Goal: Information Seeking & Learning: Learn about a topic

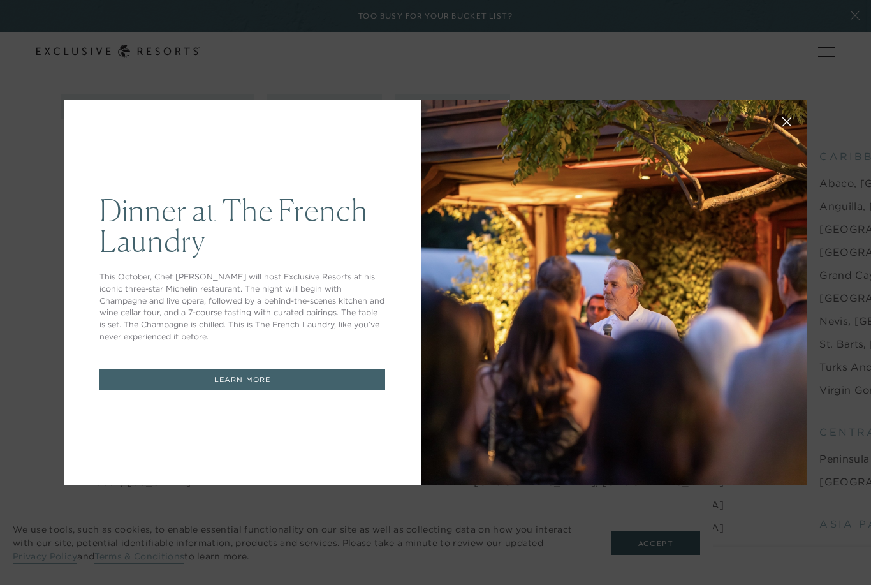
click at [785, 126] on icon at bounding box center [787, 121] width 8 height 8
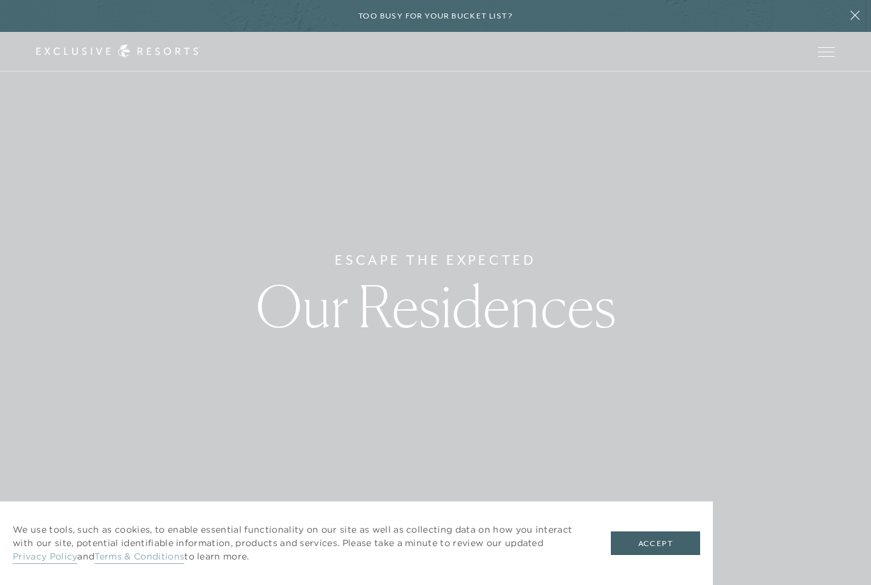
click at [853, 18] on icon at bounding box center [854, 15] width 9 height 9
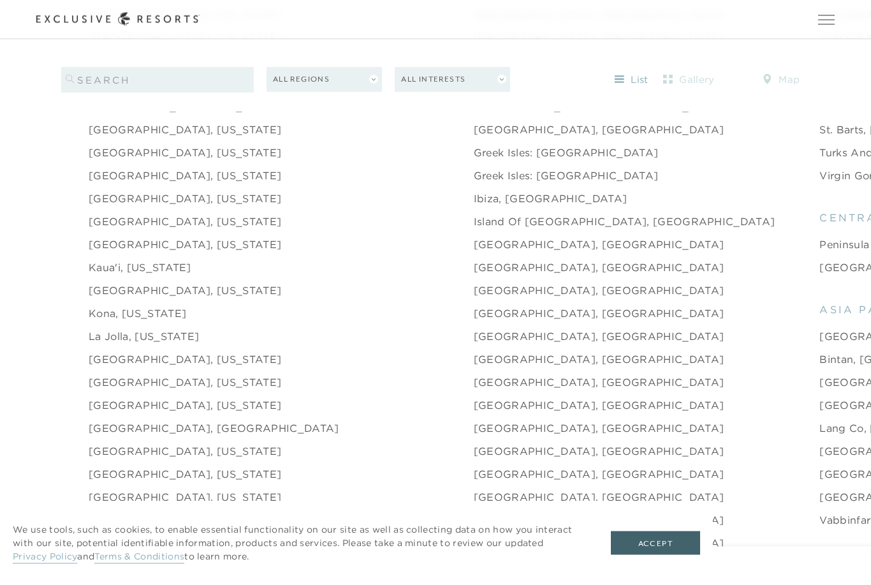
scroll to position [1569, 0]
click at [302, 89] on button "All Regions" at bounding box center [323, 79] width 115 height 25
click at [295, 108] on link "Asia & Pacific" at bounding box center [324, 105] width 103 height 18
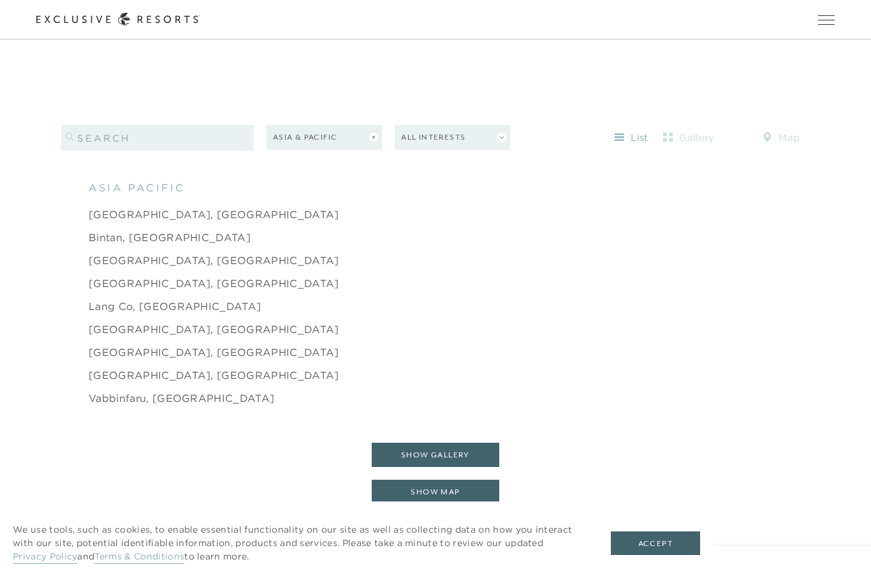
scroll to position [1322, 0]
click at [110, 384] on link "[GEOGRAPHIC_DATA], [GEOGRAPHIC_DATA]" at bounding box center [214, 375] width 251 height 15
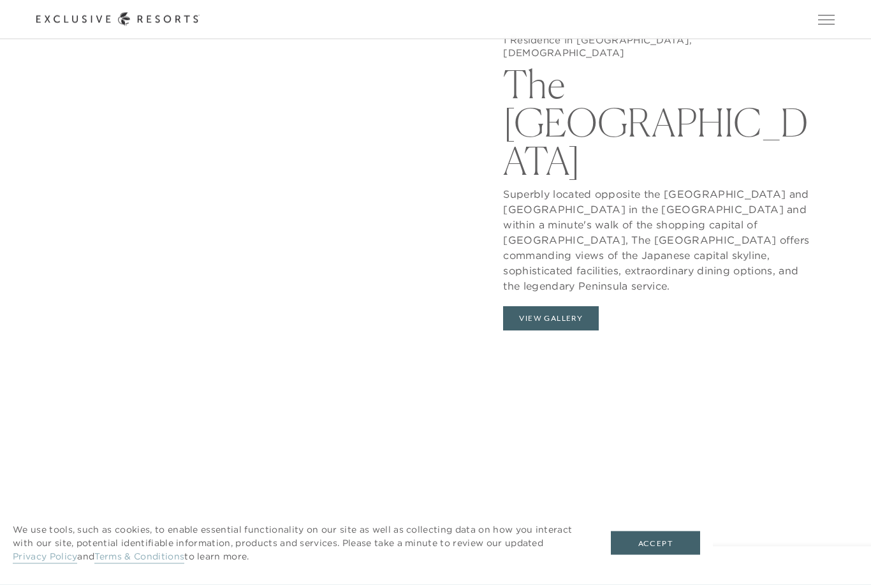
scroll to position [1469, 0]
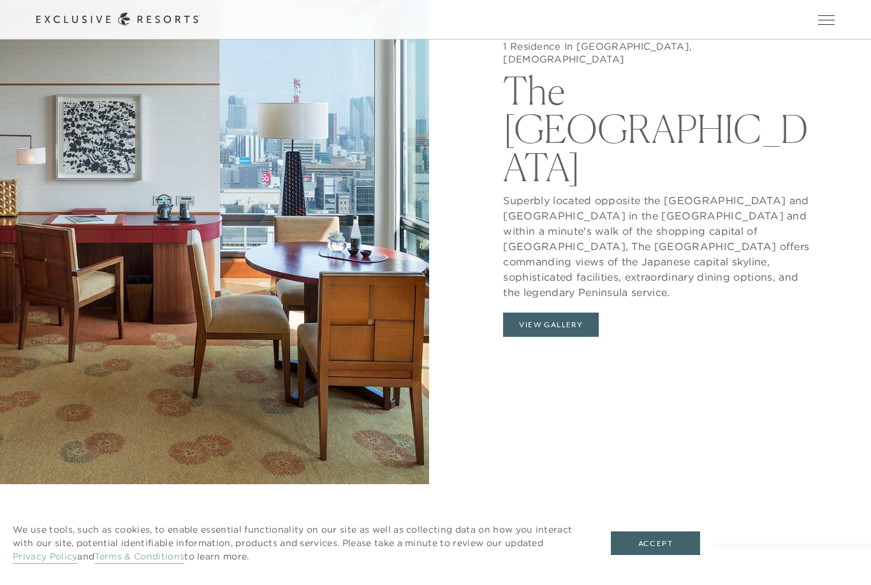
click at [568, 314] on button "View Gallery" at bounding box center [551, 324] width 96 height 24
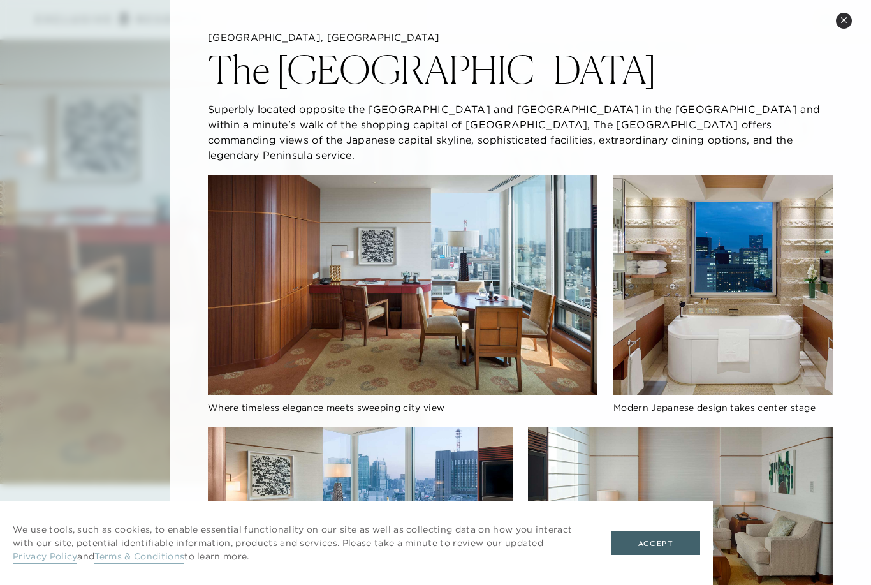
scroll to position [11, 0]
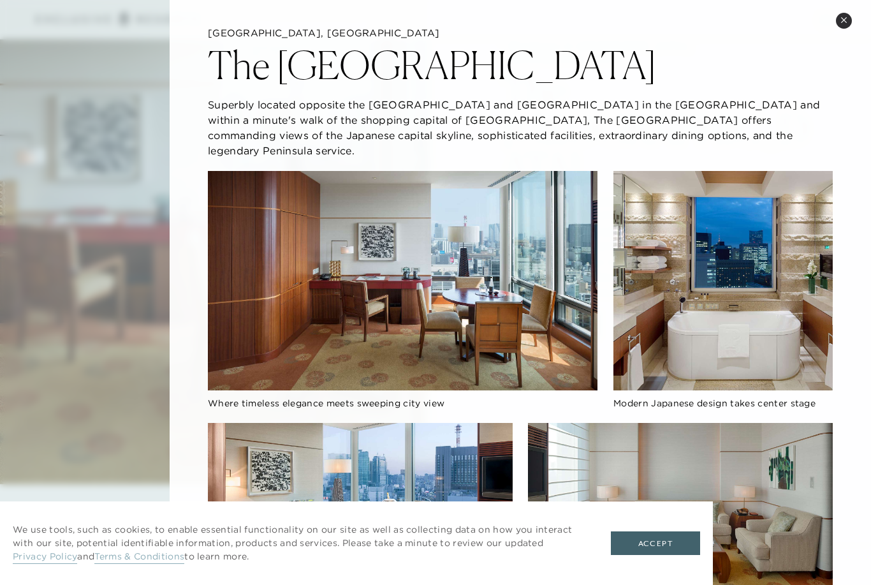
click at [838, 22] on button "Close quickview" at bounding box center [844, 21] width 16 height 16
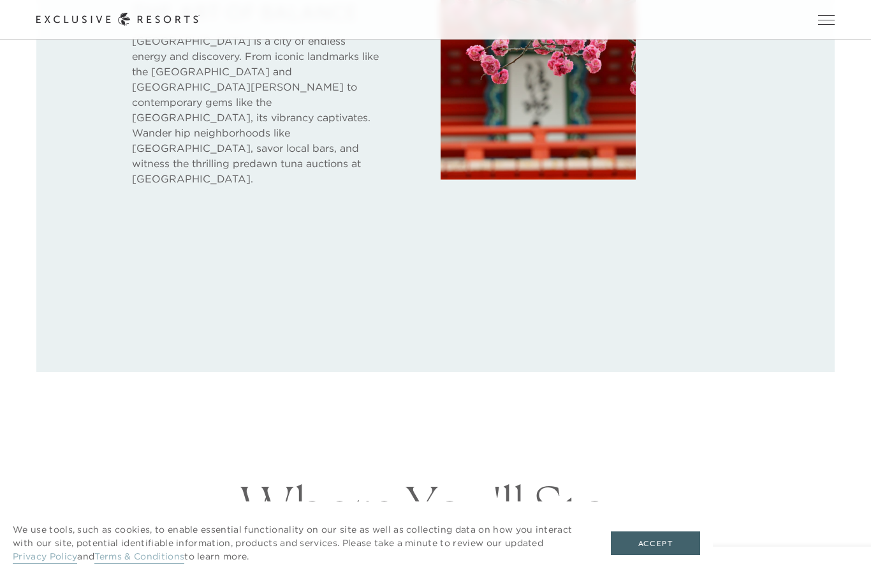
scroll to position [801, 0]
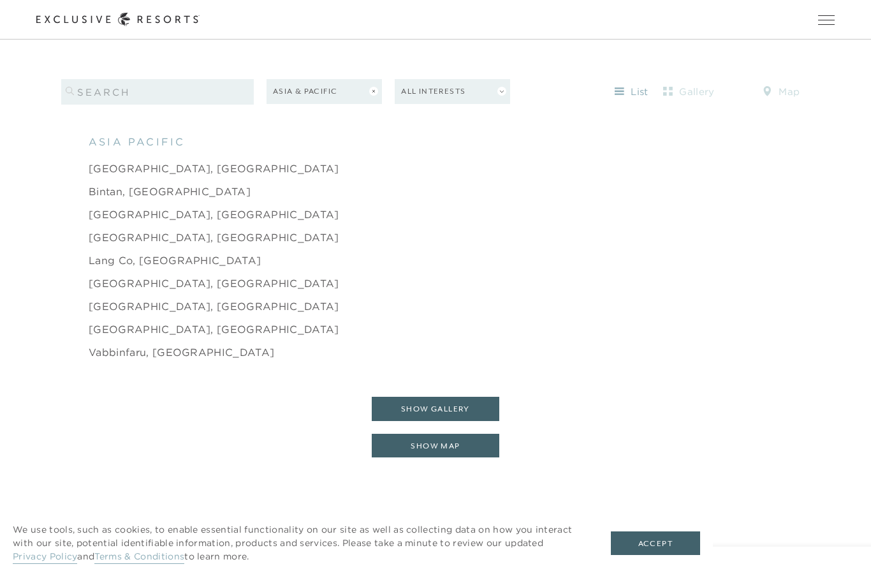
scroll to position [1366, 0]
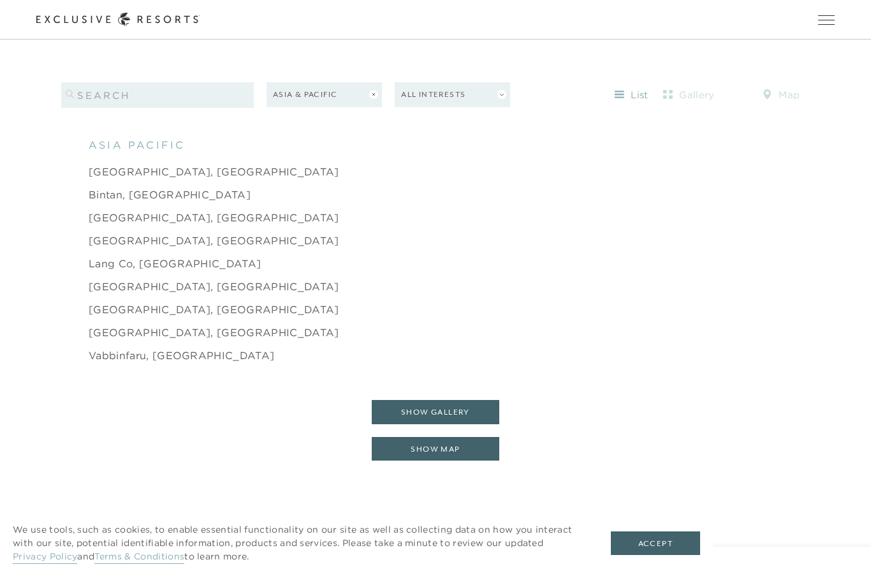
click at [312, 107] on button "Asia & Pacific" at bounding box center [323, 94] width 115 height 25
click at [287, 233] on link "Europe" at bounding box center [324, 224] width 103 height 18
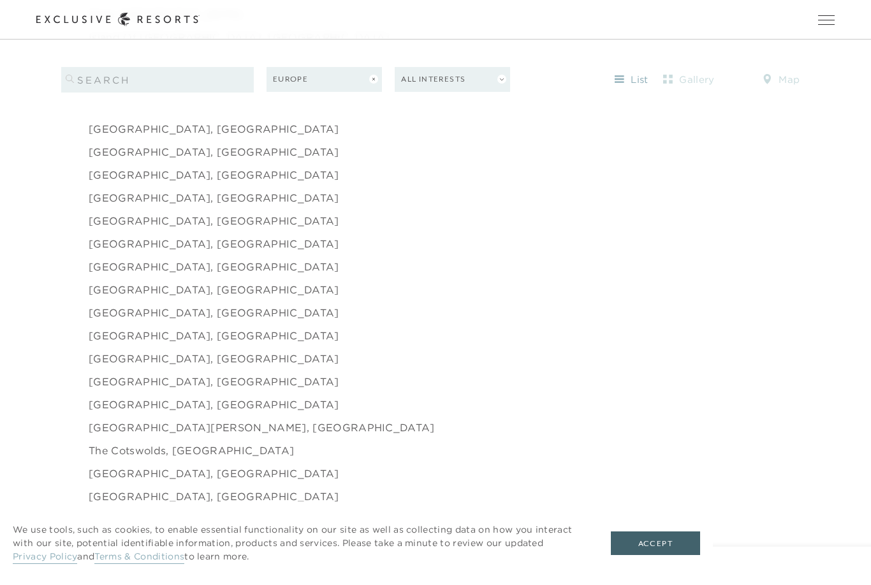
scroll to position [1750, 0]
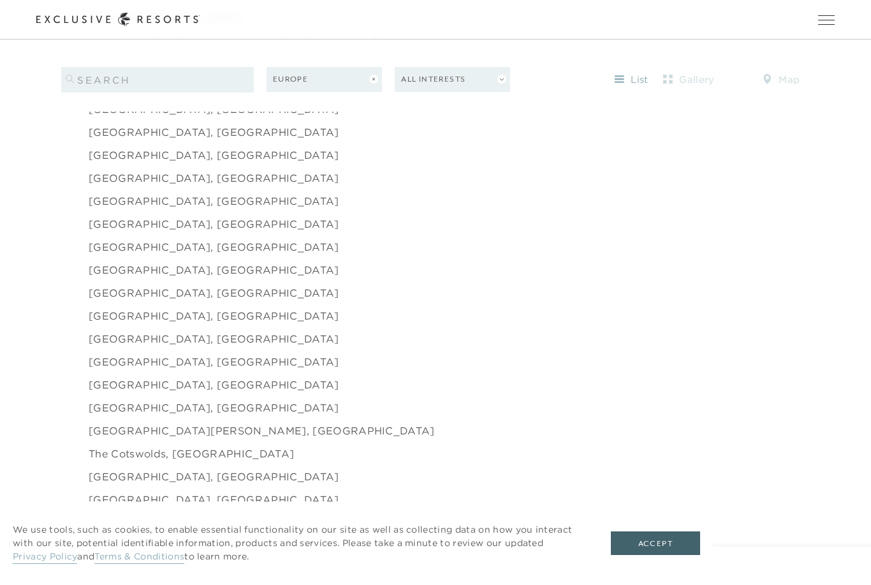
click at [102, 484] on link "[GEOGRAPHIC_DATA], [GEOGRAPHIC_DATA]" at bounding box center [214, 476] width 251 height 15
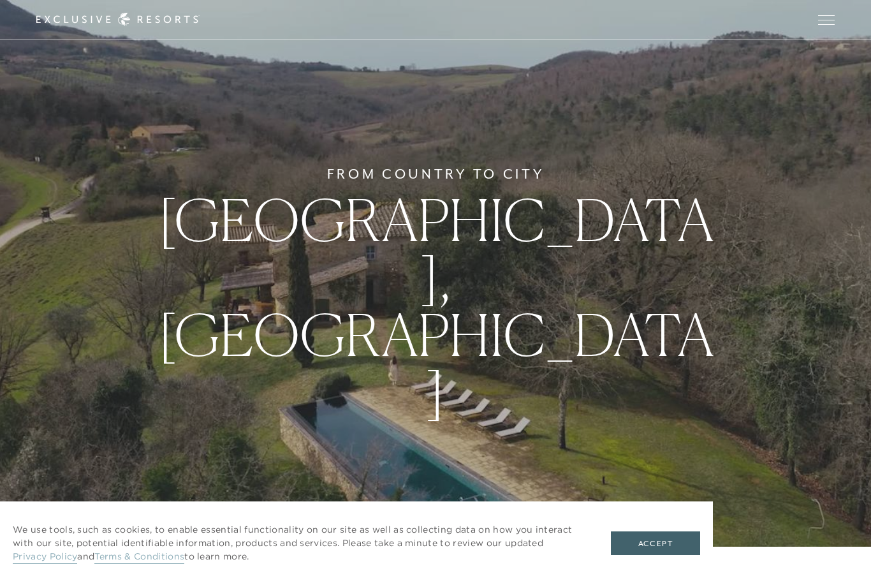
click at [673, 555] on button "Accept" at bounding box center [655, 543] width 89 height 24
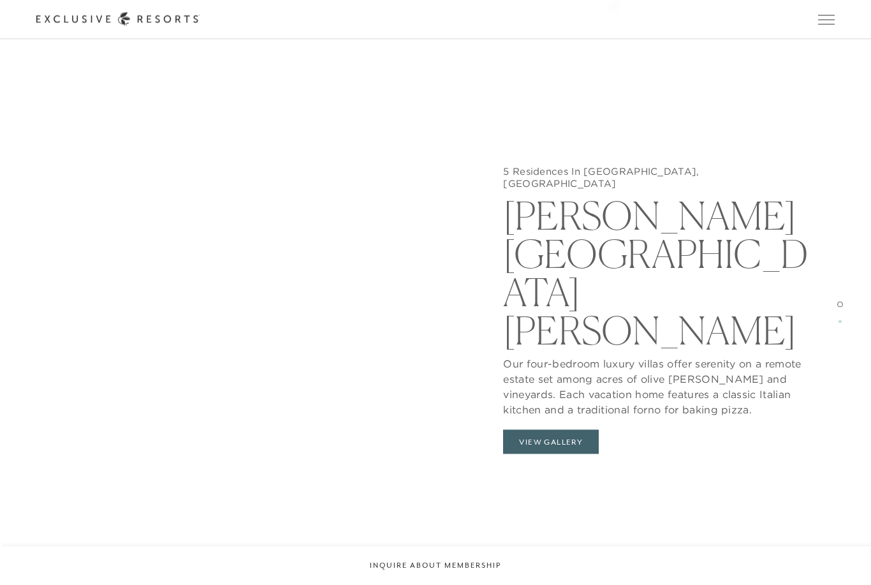
scroll to position [1393, 0]
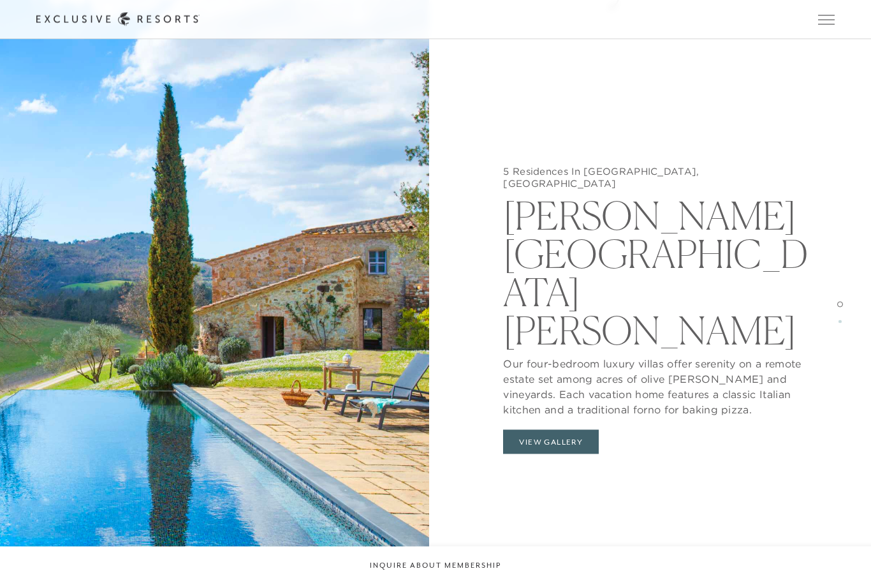
click at [562, 430] on button "View Gallery" at bounding box center [551, 442] width 96 height 24
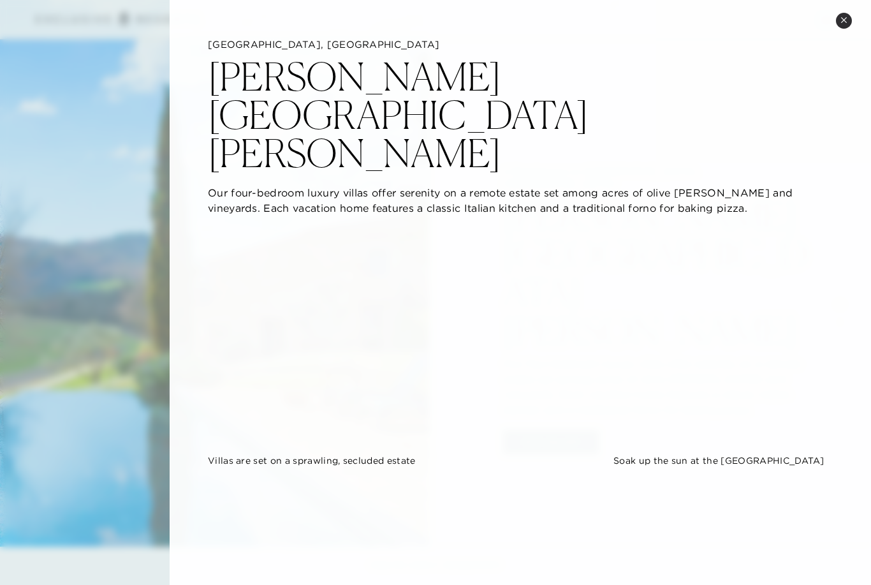
scroll to position [0, 0]
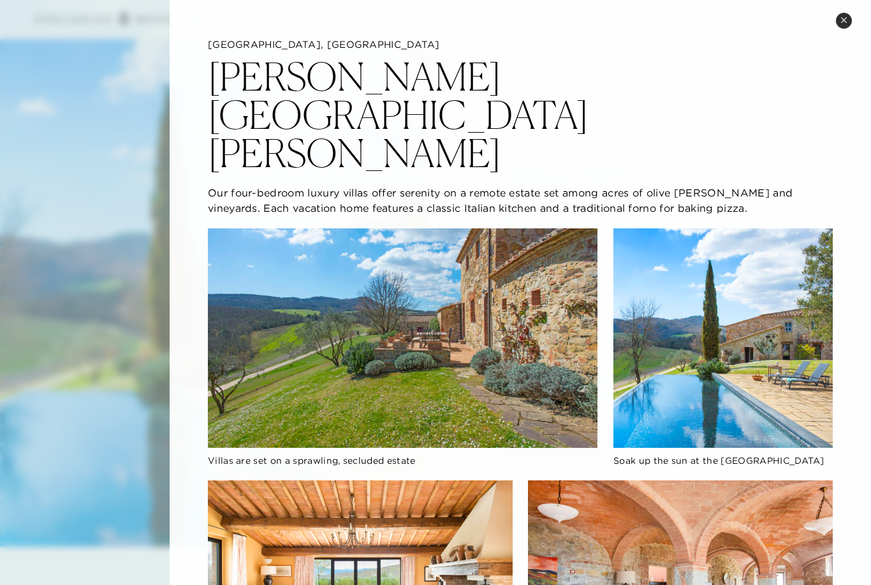
click at [838, 19] on button "Close quickview" at bounding box center [844, 21] width 16 height 16
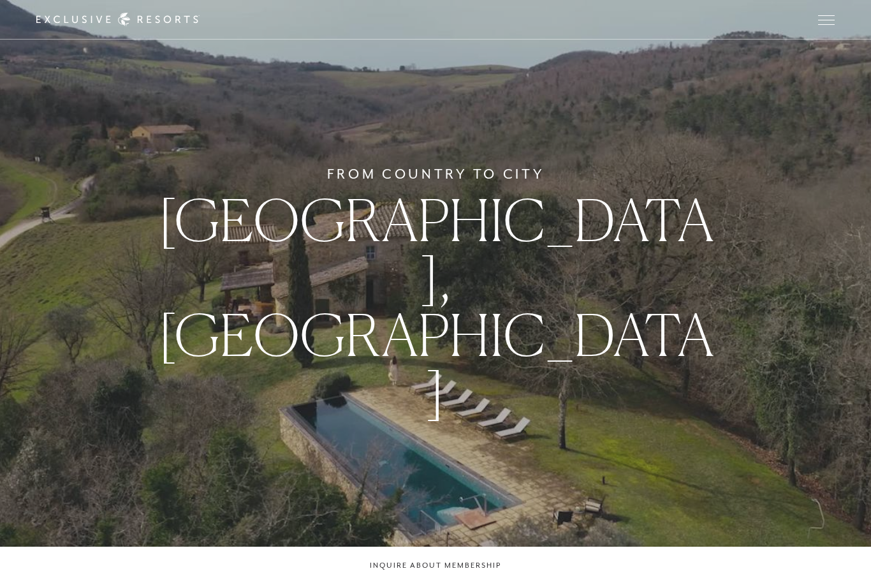
click at [811, 19] on div "Schedule a Meeting Get Started Visit home page Member Login Schedule a Meeting …" at bounding box center [434, 19] width 797 height 13
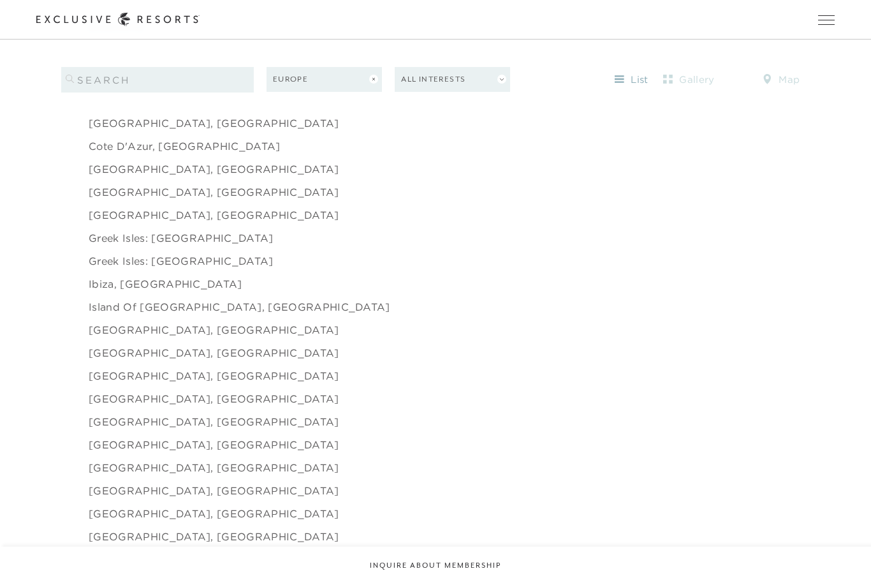
scroll to position [1481, 0]
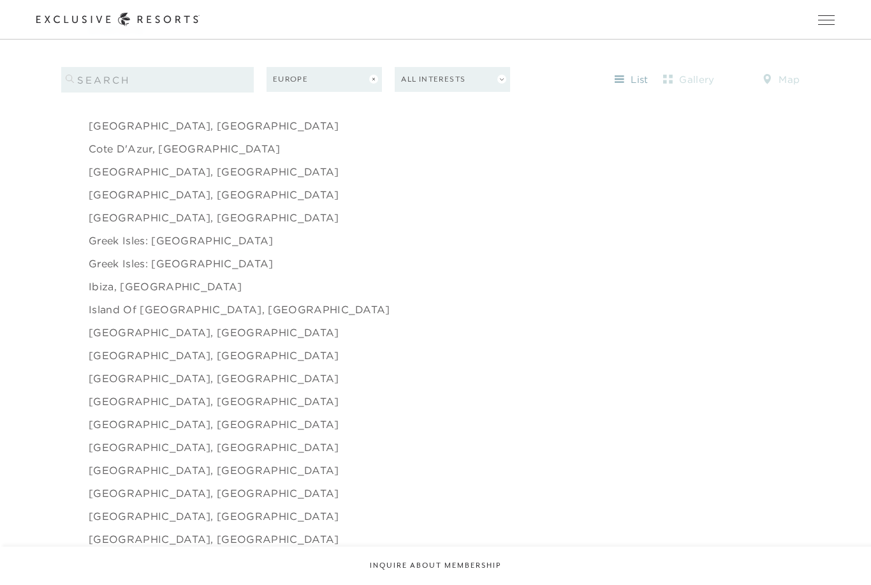
click at [136, 363] on link "[GEOGRAPHIC_DATA], [GEOGRAPHIC_DATA]" at bounding box center [214, 354] width 251 height 15
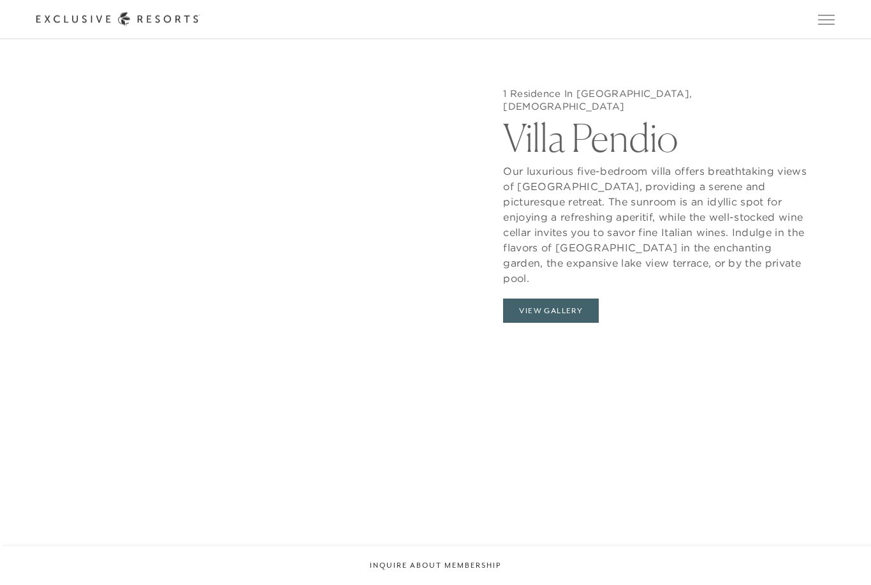
scroll to position [1423, 0]
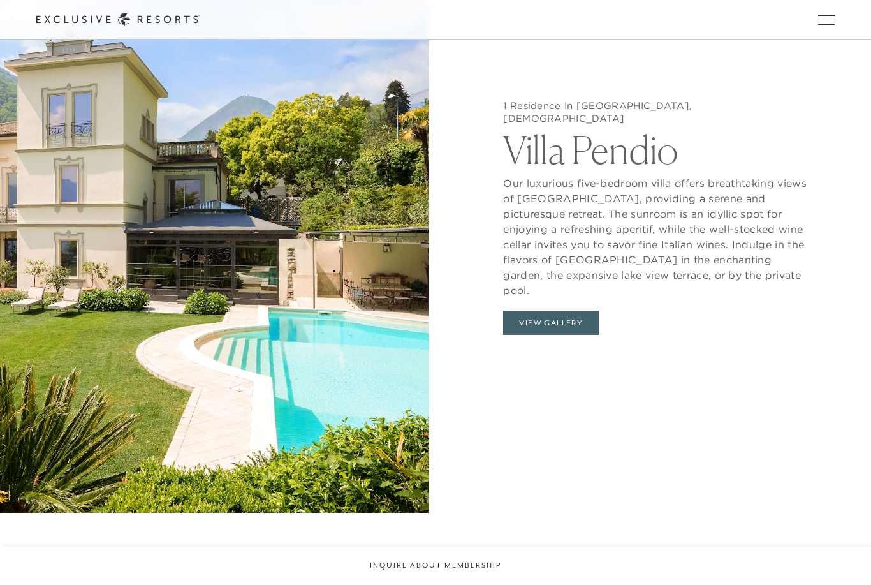
click at [569, 335] on button "View Gallery" at bounding box center [551, 322] width 96 height 24
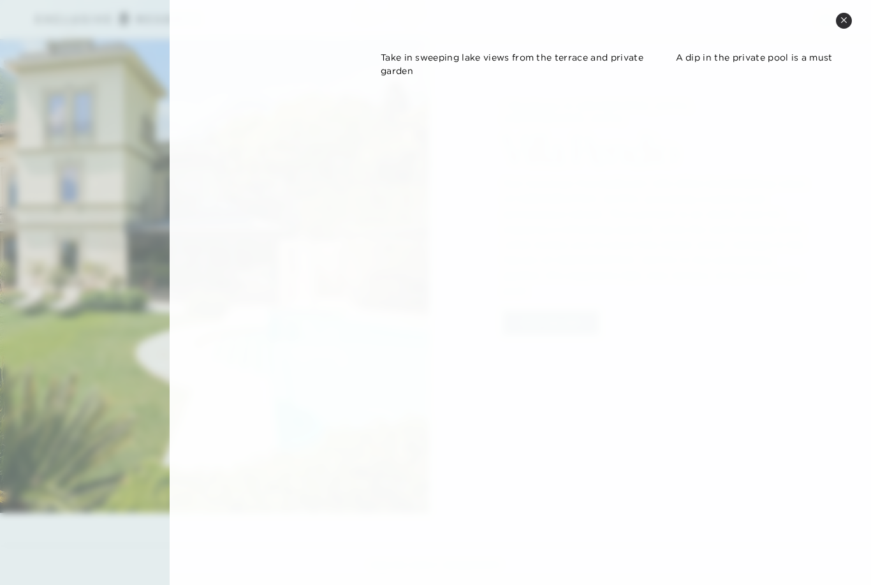
scroll to position [885, 0]
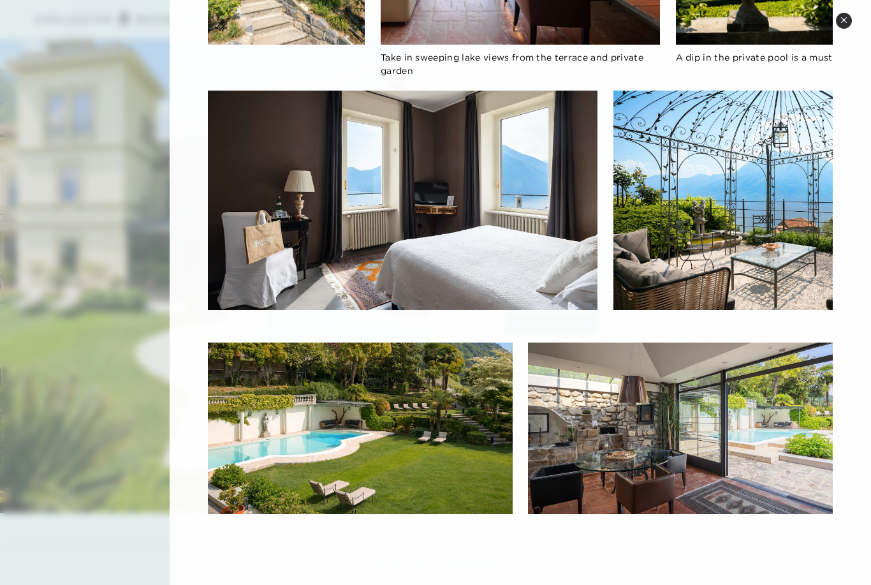
click at [99, 436] on div at bounding box center [435, 292] width 871 height 585
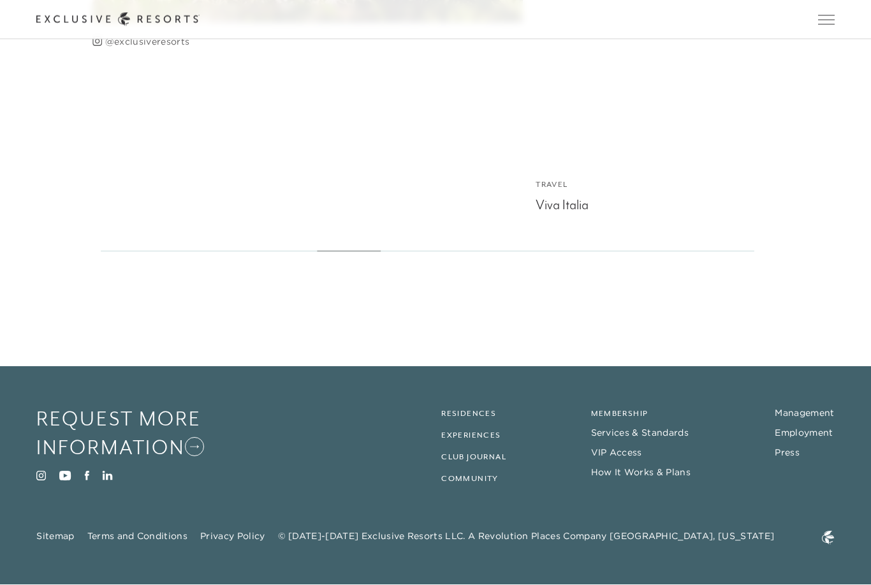
scroll to position [3743, 0]
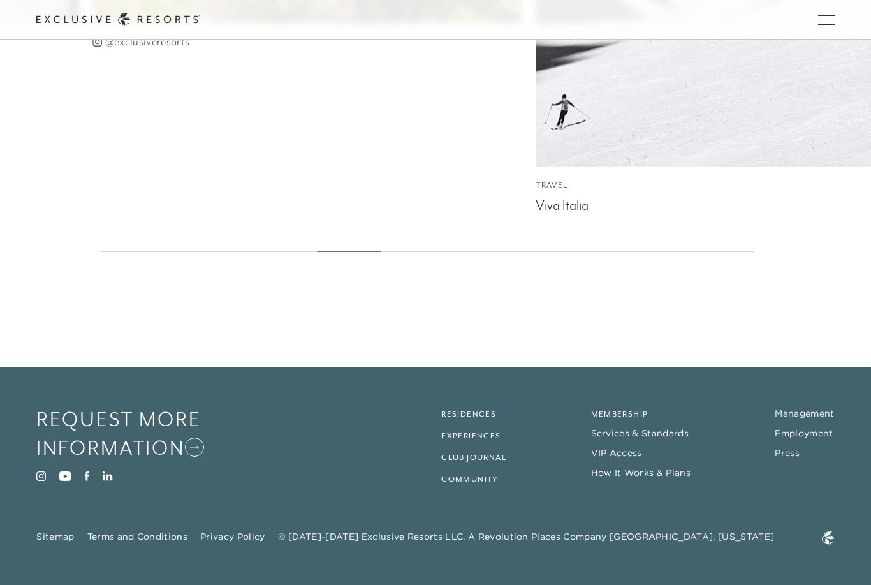
click at [458, 418] on link "Residences" at bounding box center [468, 413] width 55 height 9
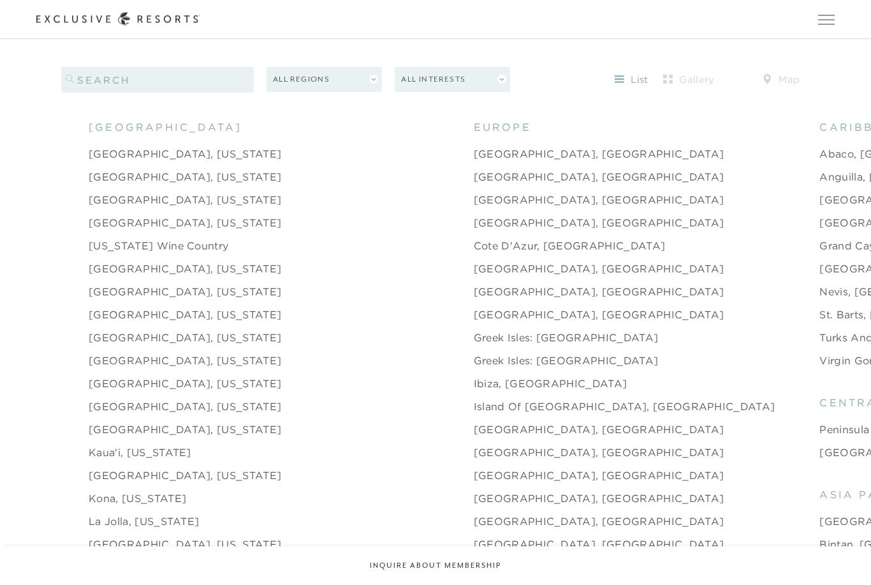
scroll to position [1384, 0]
click at [474, 345] on link "Greek Isles: [GEOGRAPHIC_DATA]" at bounding box center [566, 337] width 185 height 15
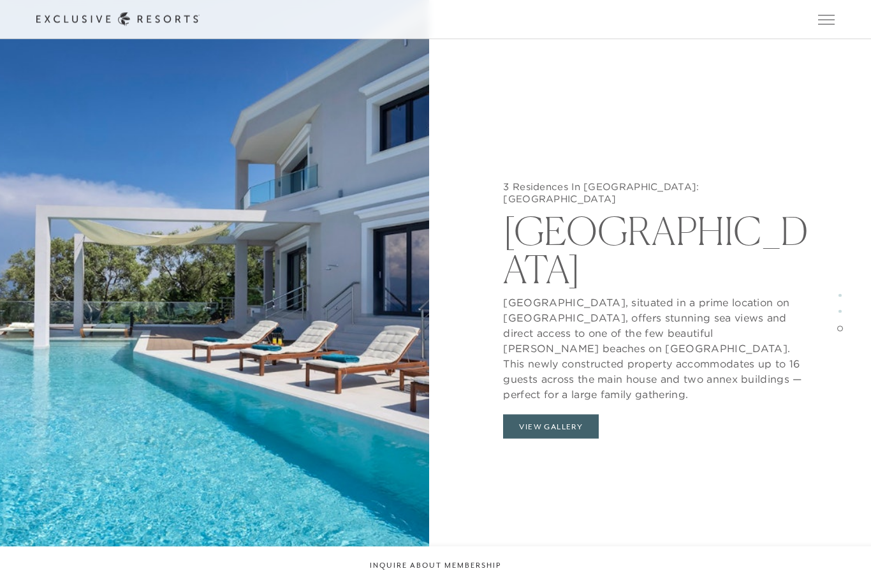
scroll to position [3044, 0]
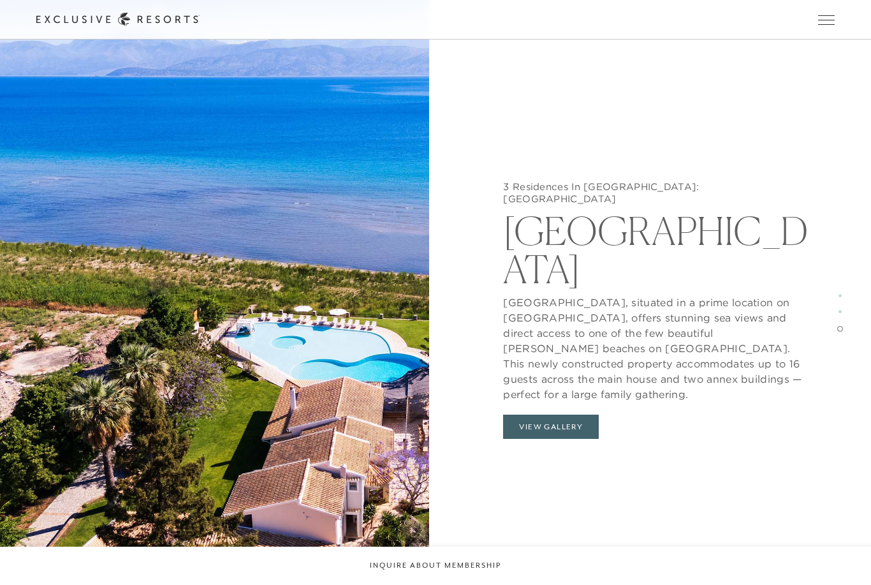
click at [551, 414] on button "View Gallery" at bounding box center [551, 426] width 96 height 24
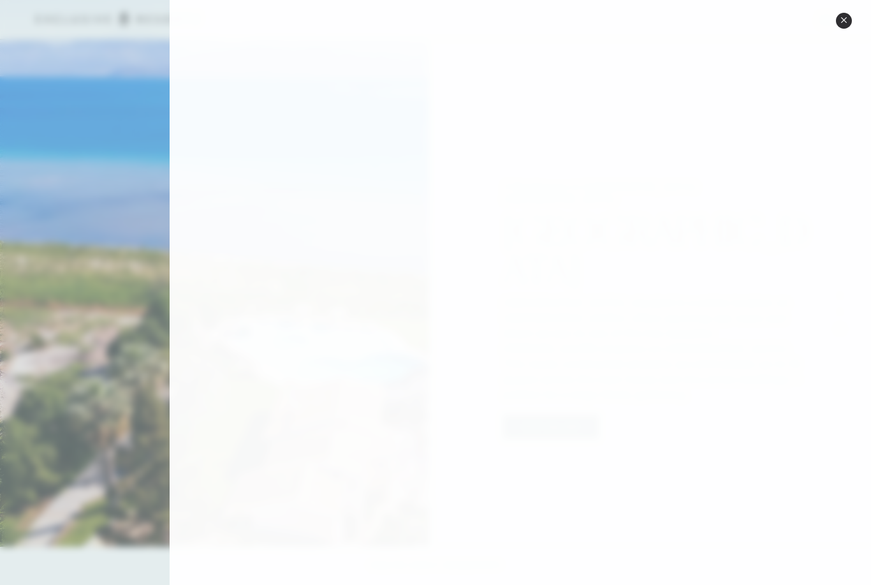
scroll to position [1063, 0]
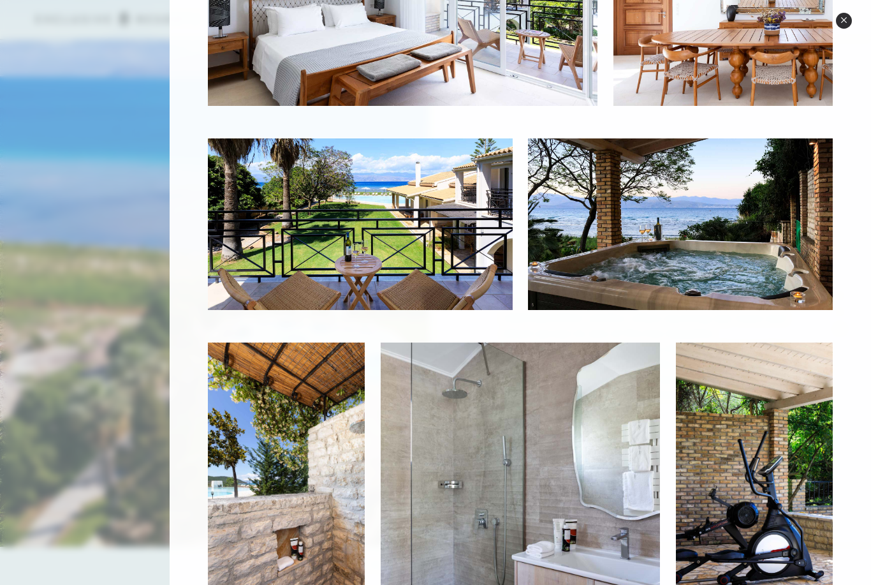
click at [844, 14] on button "Close quickview" at bounding box center [844, 21] width 16 height 16
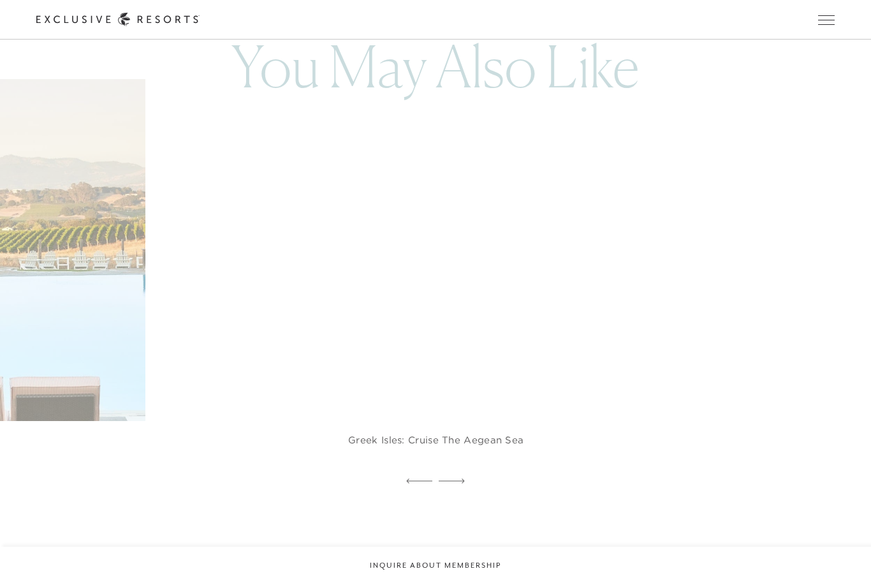
scroll to position [4572, 0]
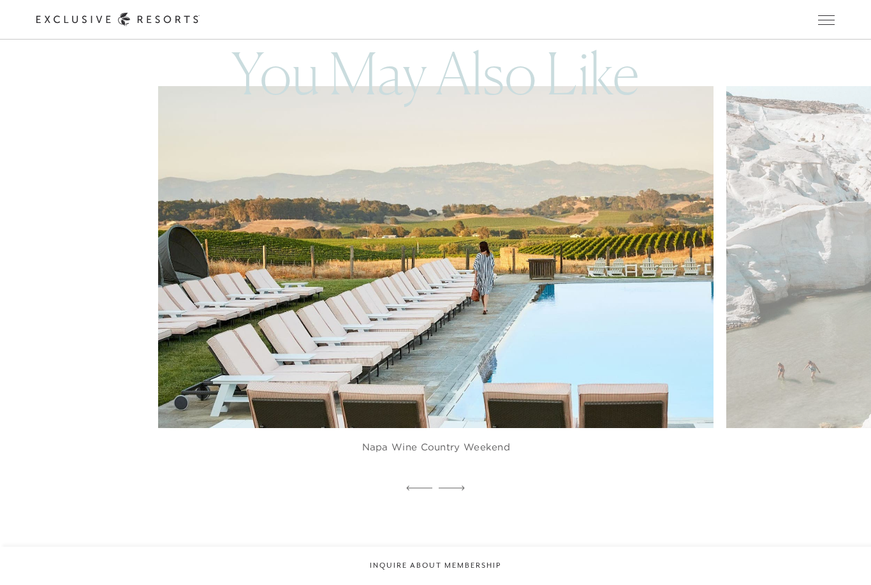
click at [493, 479] on figcaption "Napa Wine Country Weekend" at bounding box center [435, 453] width 555 height 51
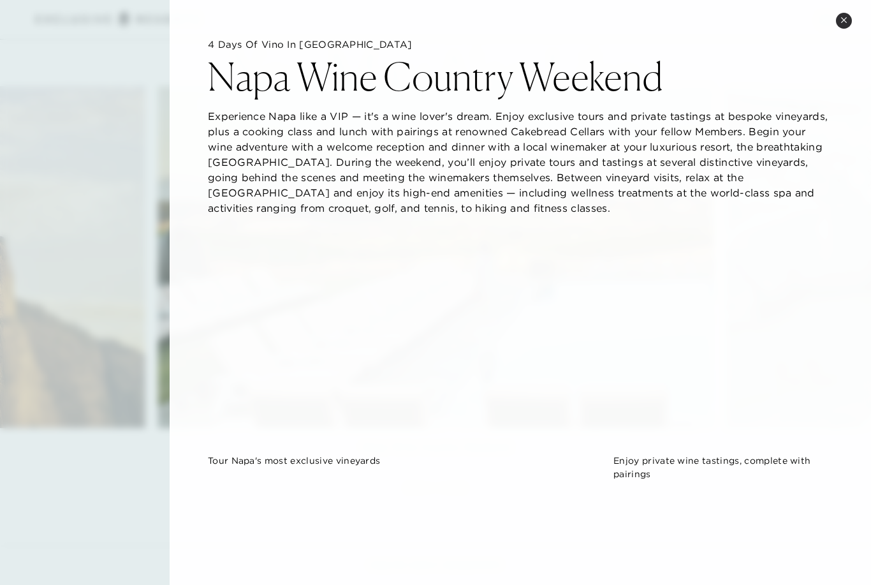
scroll to position [0, 0]
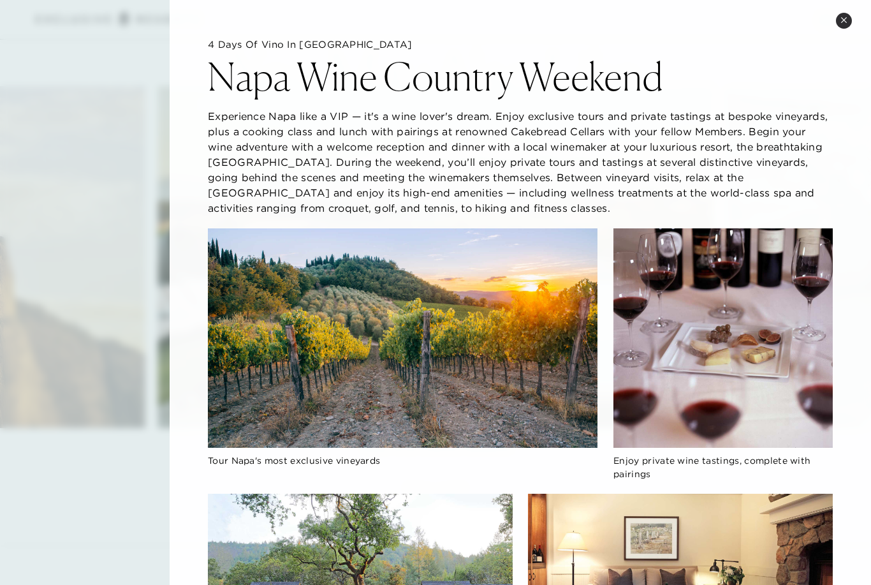
click at [840, 20] on icon at bounding box center [843, 20] width 7 height 7
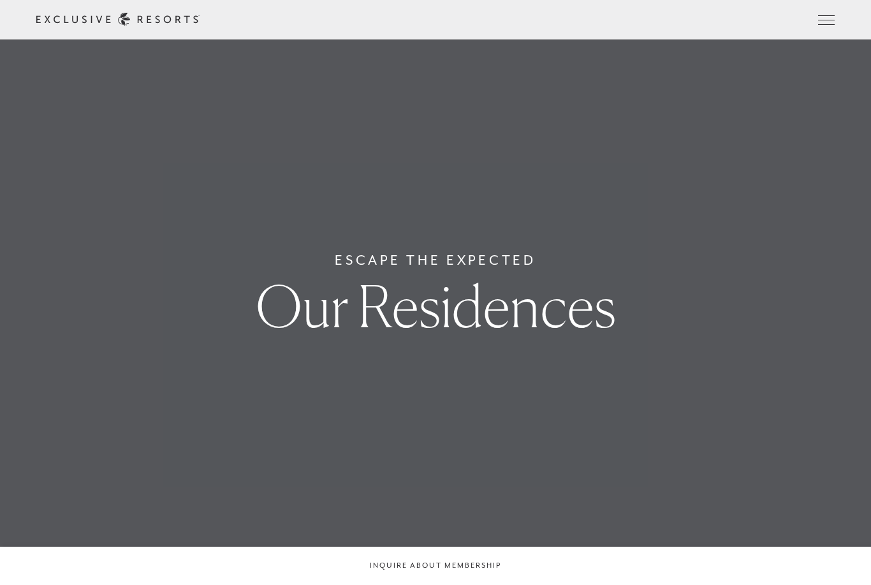
scroll to position [1360, 0]
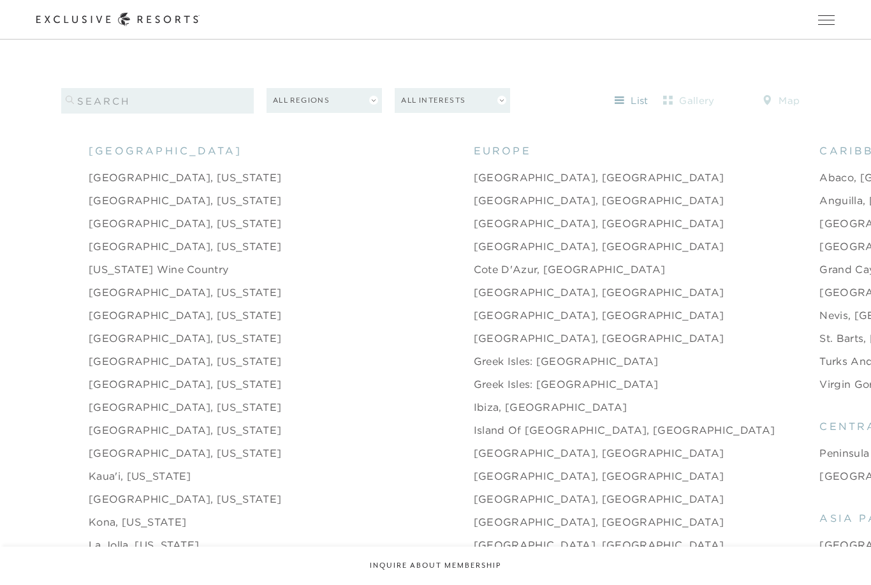
click at [211, 300] on link "[GEOGRAPHIC_DATA], [US_STATE]" at bounding box center [185, 291] width 193 height 15
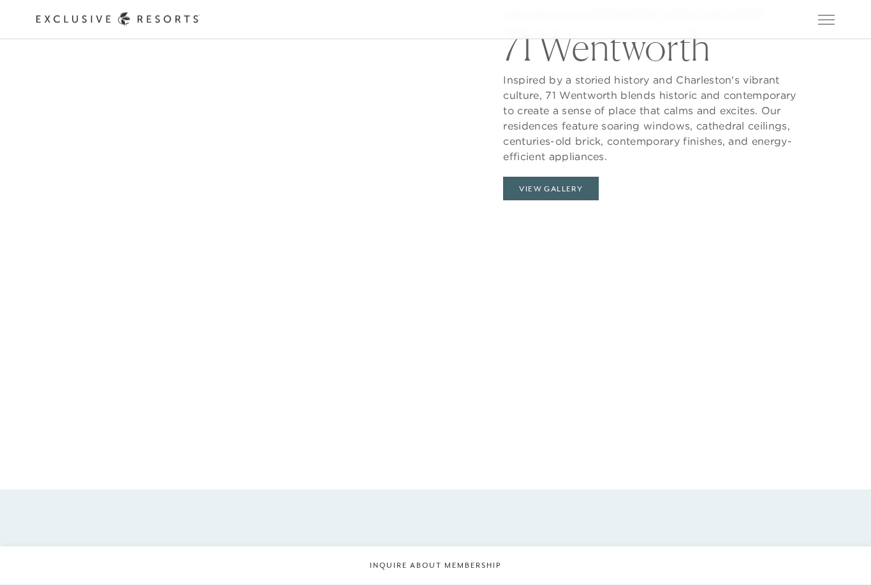
scroll to position [1371, 0]
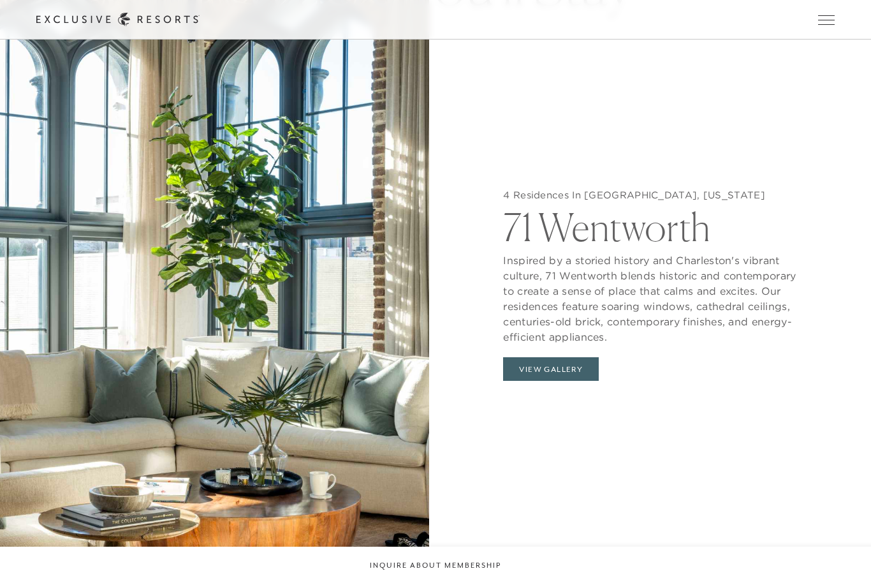
click at [539, 381] on button "View Gallery" at bounding box center [551, 369] width 96 height 24
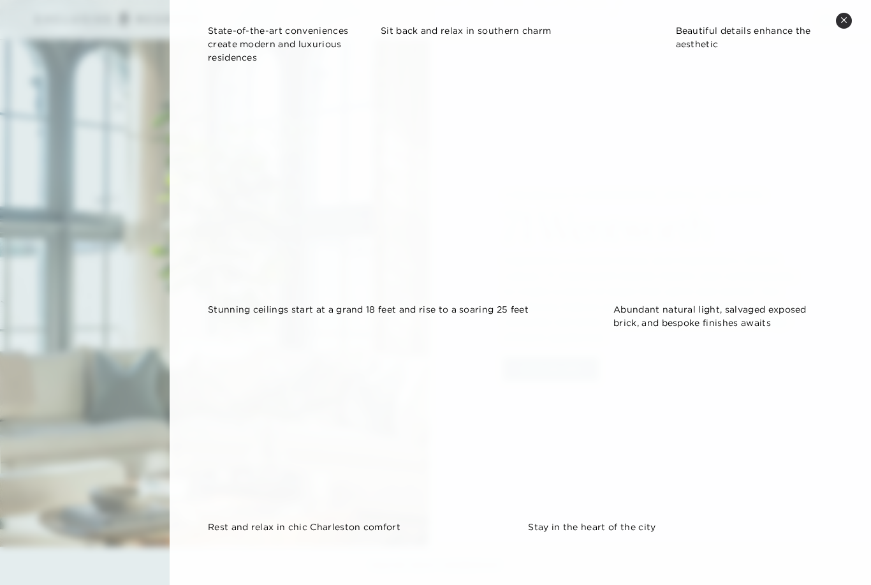
scroll to position [910, 0]
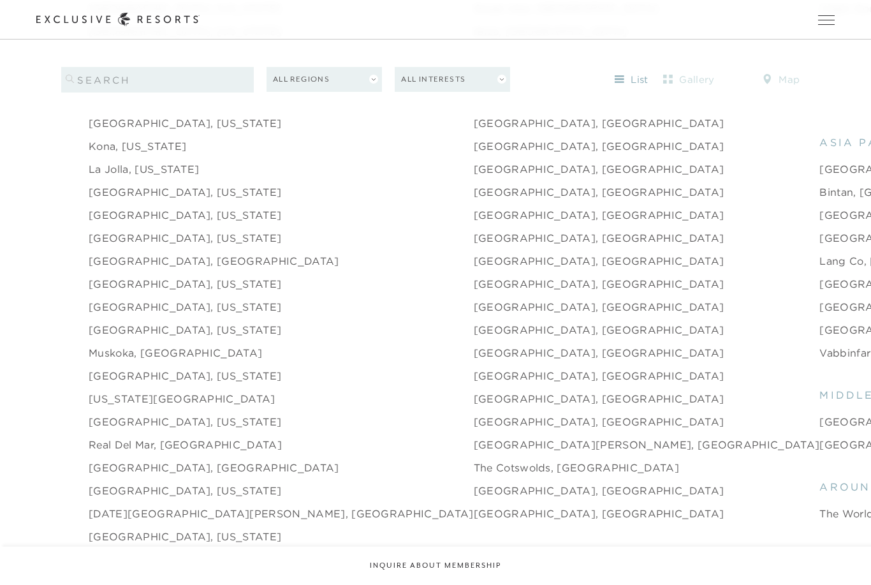
scroll to position [1735, 0]
click at [154, 407] on link "[US_STATE][GEOGRAPHIC_DATA]" at bounding box center [182, 398] width 187 height 15
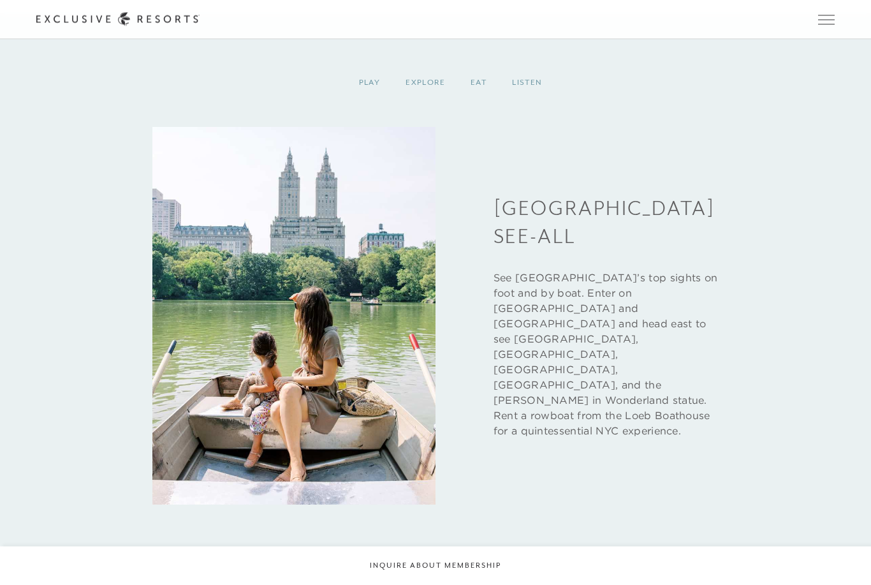
scroll to position [3933, 0]
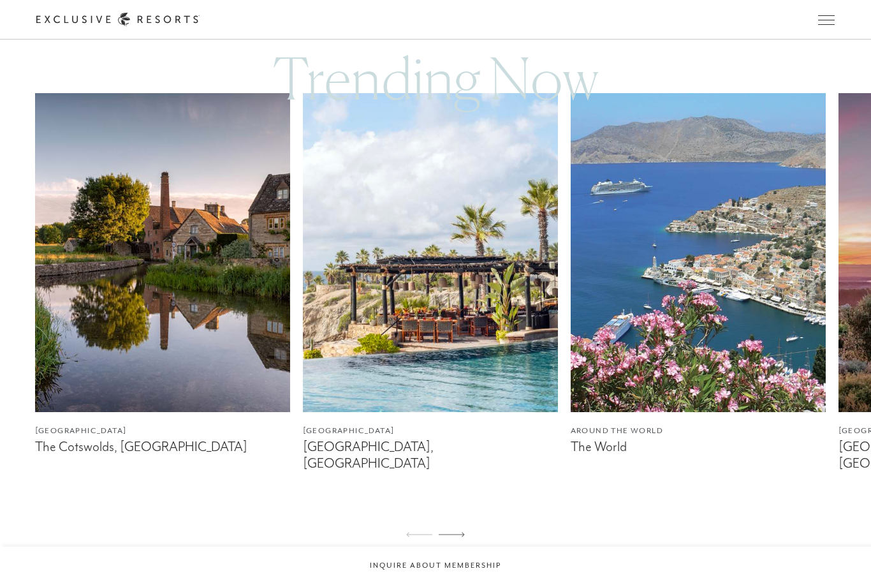
scroll to position [780, 0]
click at [187, 405] on img at bounding box center [162, 253] width 255 height 319
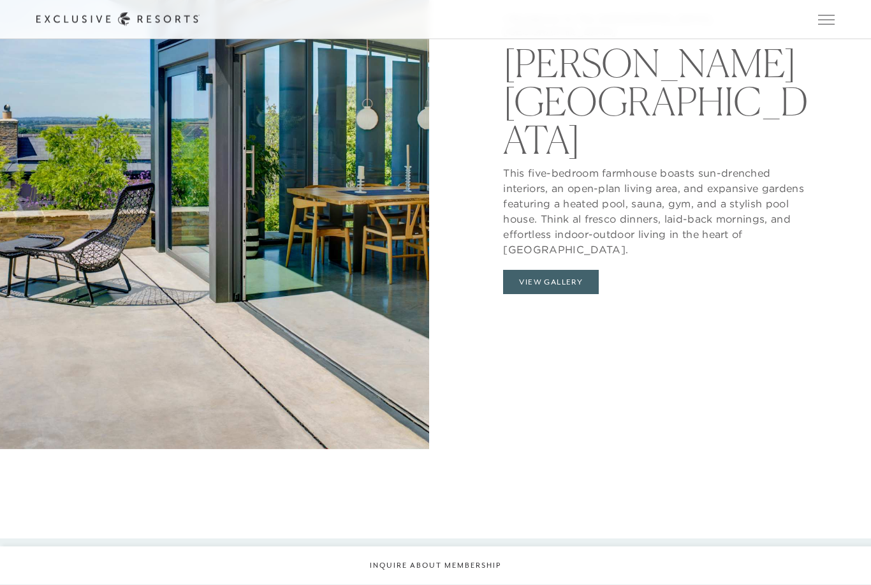
click at [530, 295] on button "View Gallery" at bounding box center [551, 282] width 96 height 24
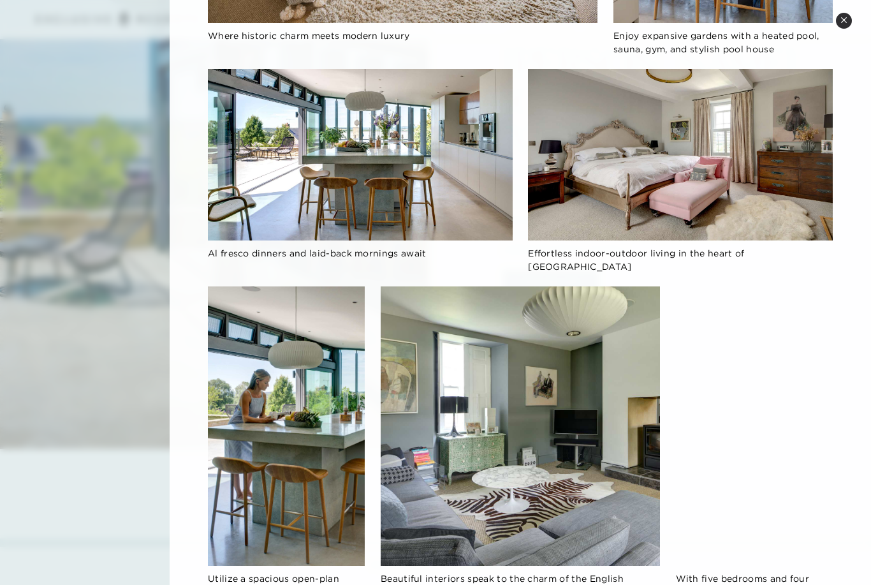
scroll to position [709, 0]
